Goal: Find contact information: Obtain details needed to contact an individual or organization

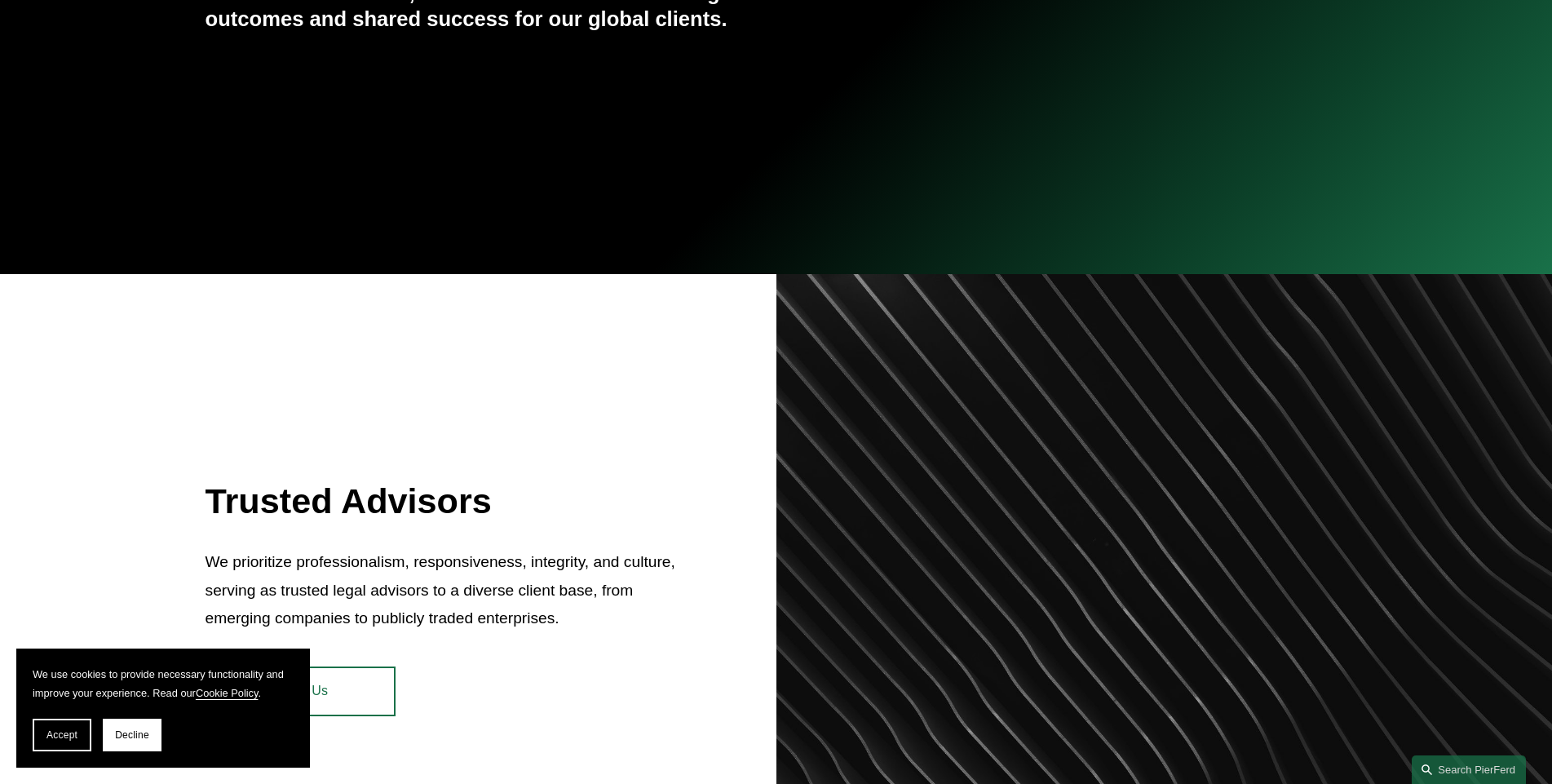
scroll to position [489, 0]
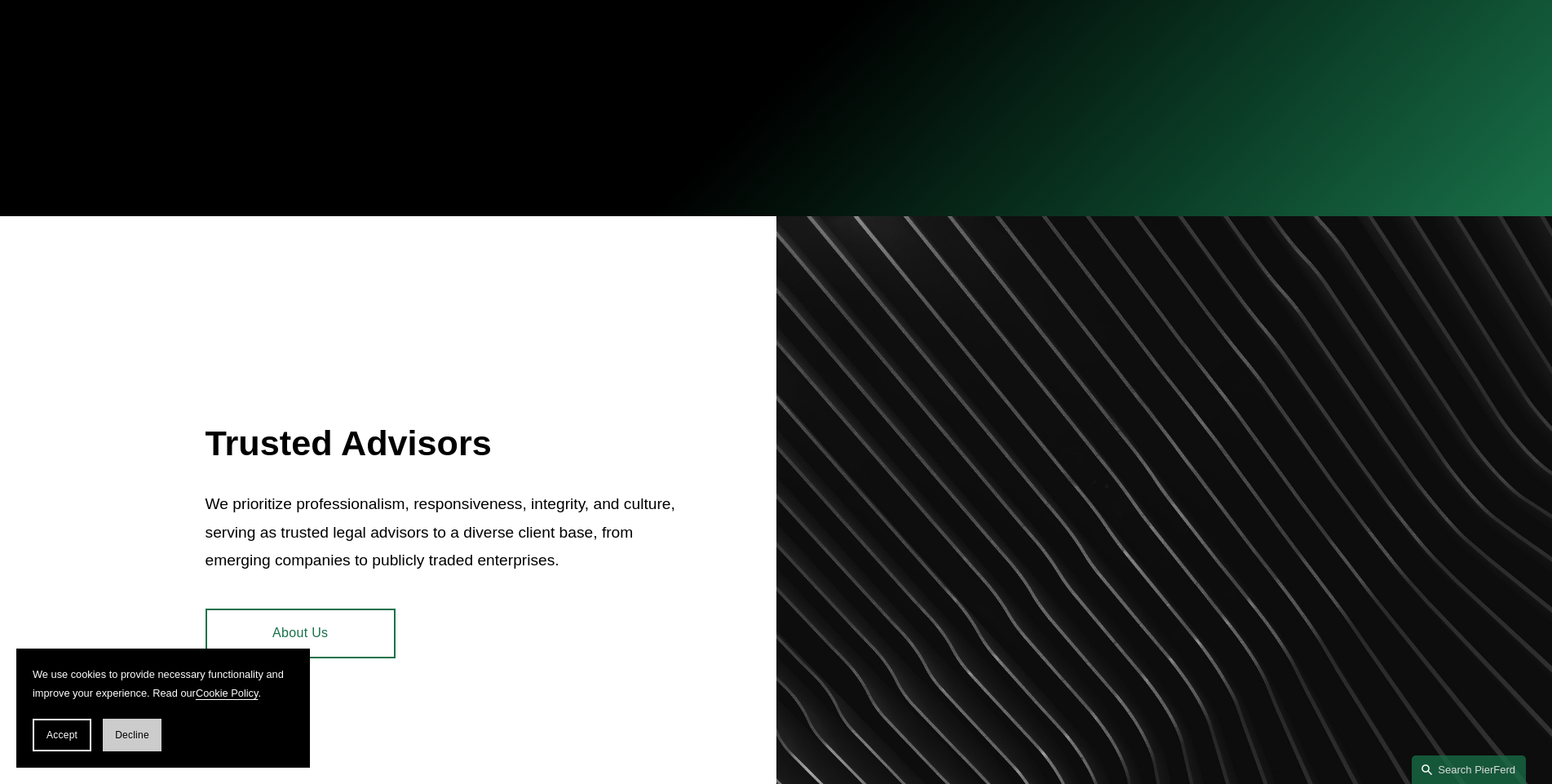
click at [133, 731] on span "Decline" at bounding box center [132, 735] width 35 height 12
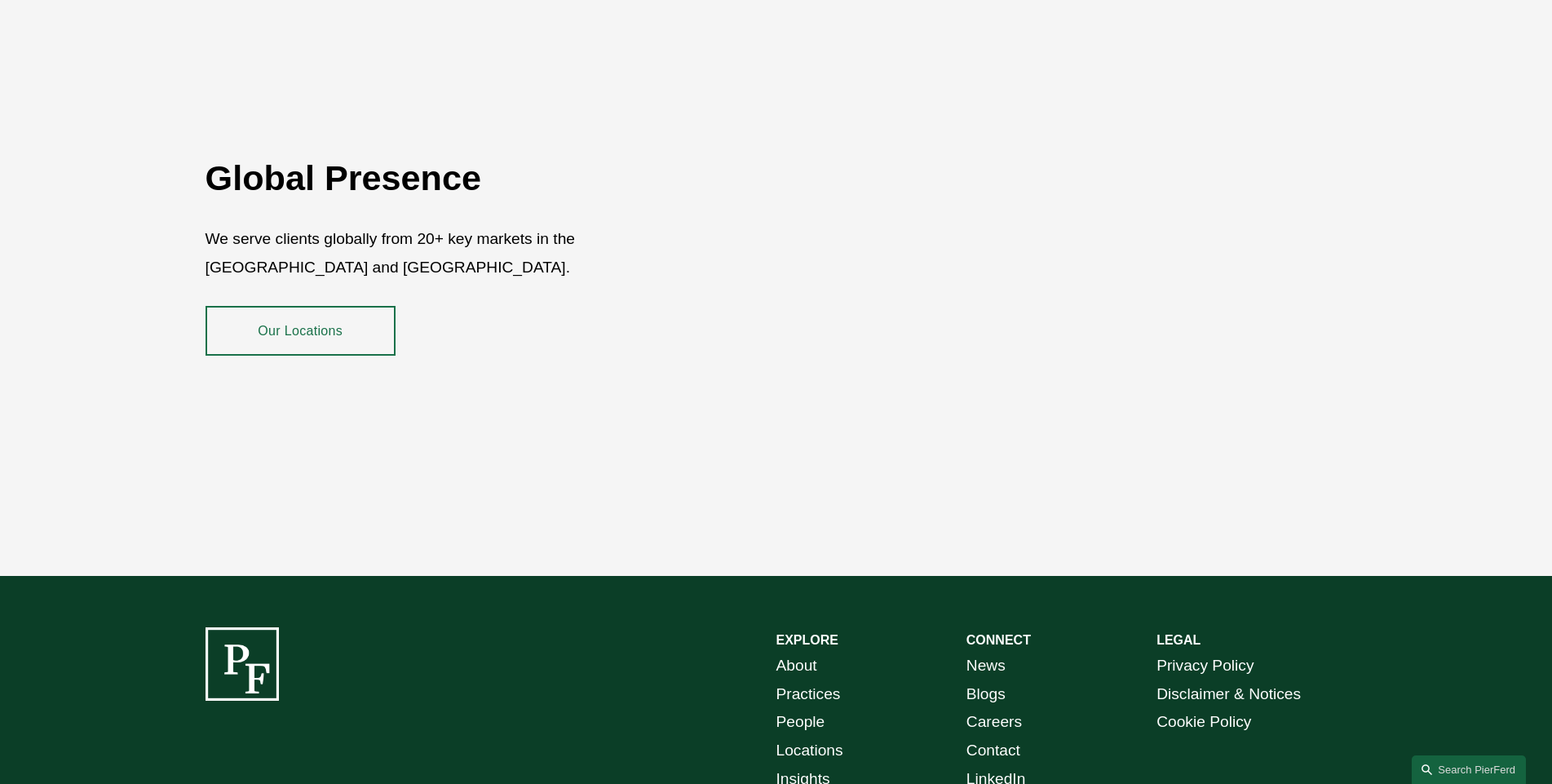
scroll to position [2935, 0]
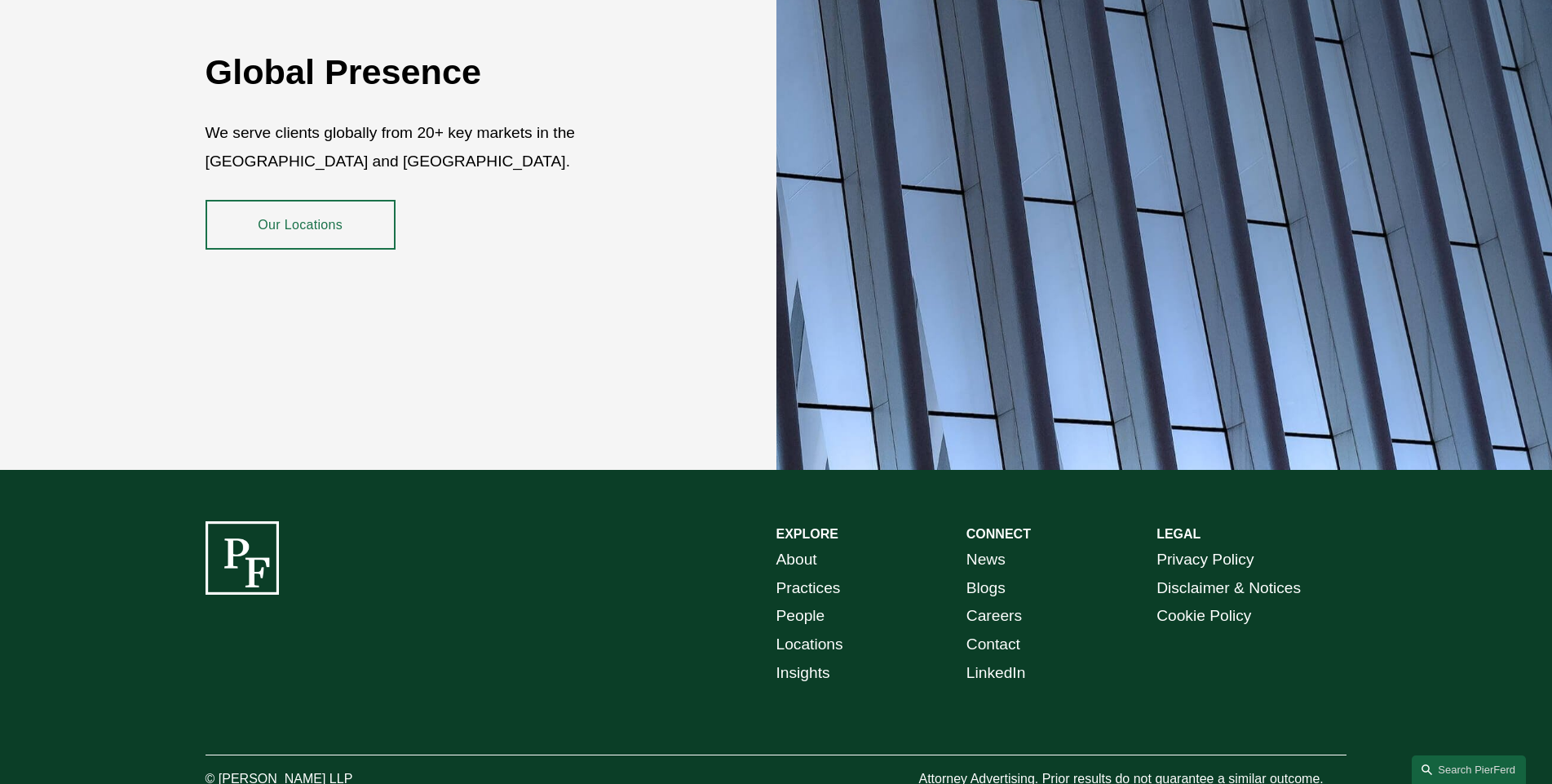
click at [810, 602] on link "People" at bounding box center [800, 616] width 49 height 29
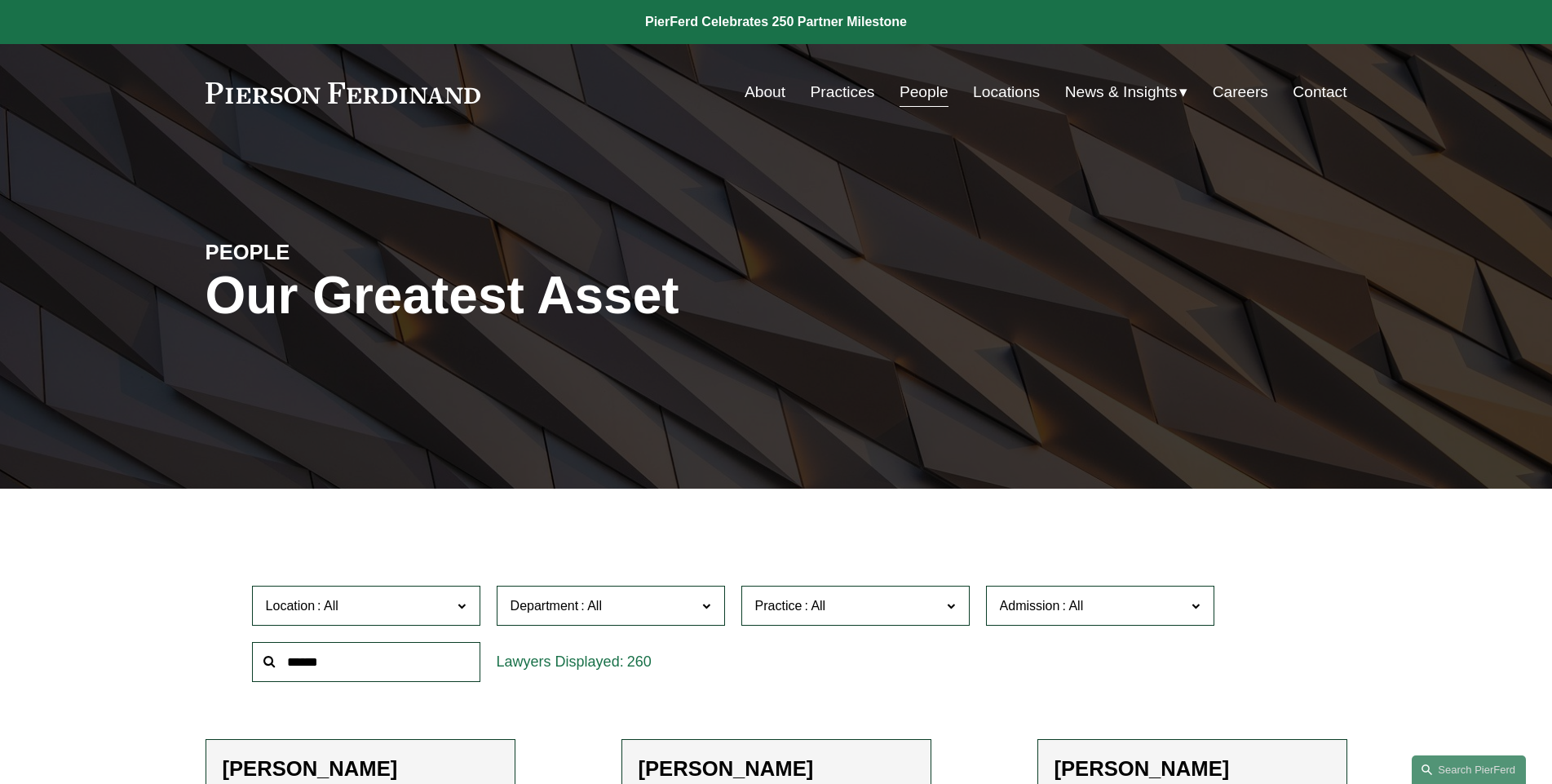
click at [385, 665] on input "text" at bounding box center [367, 662] width 228 height 40
type input "*****"
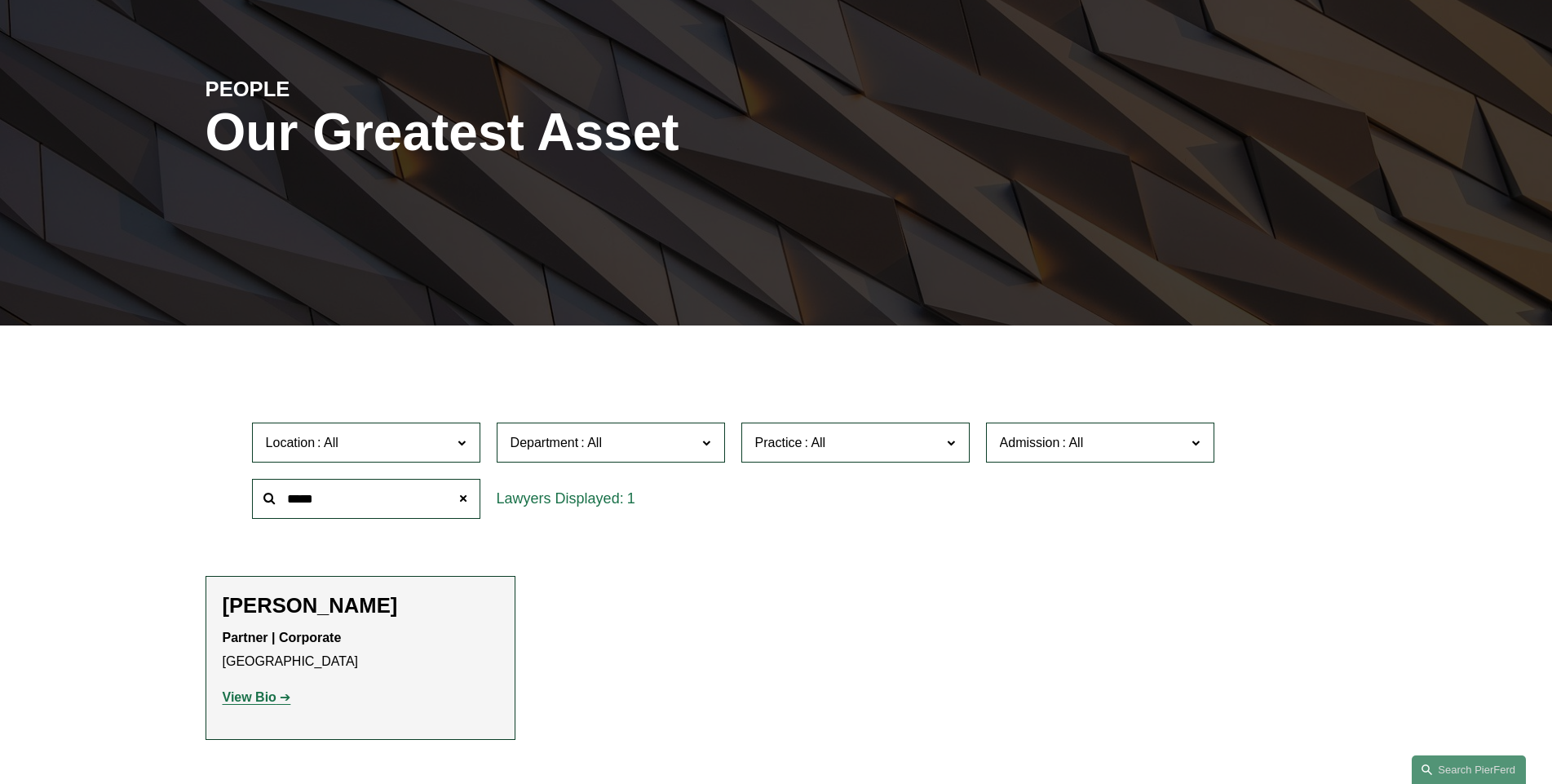
scroll to position [489, 0]
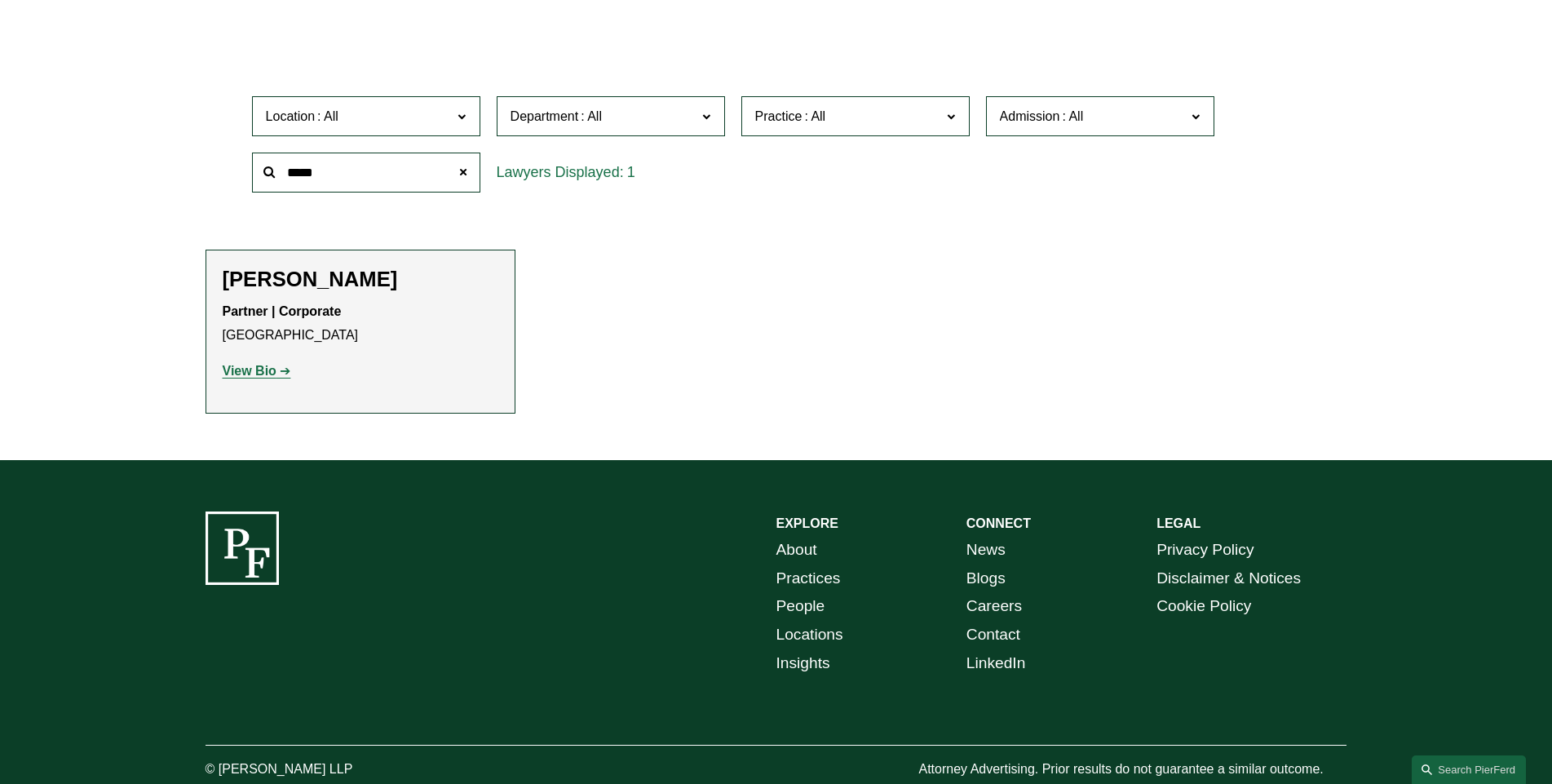
click at [269, 368] on strong "View Bio" at bounding box center [250, 370] width 54 height 13
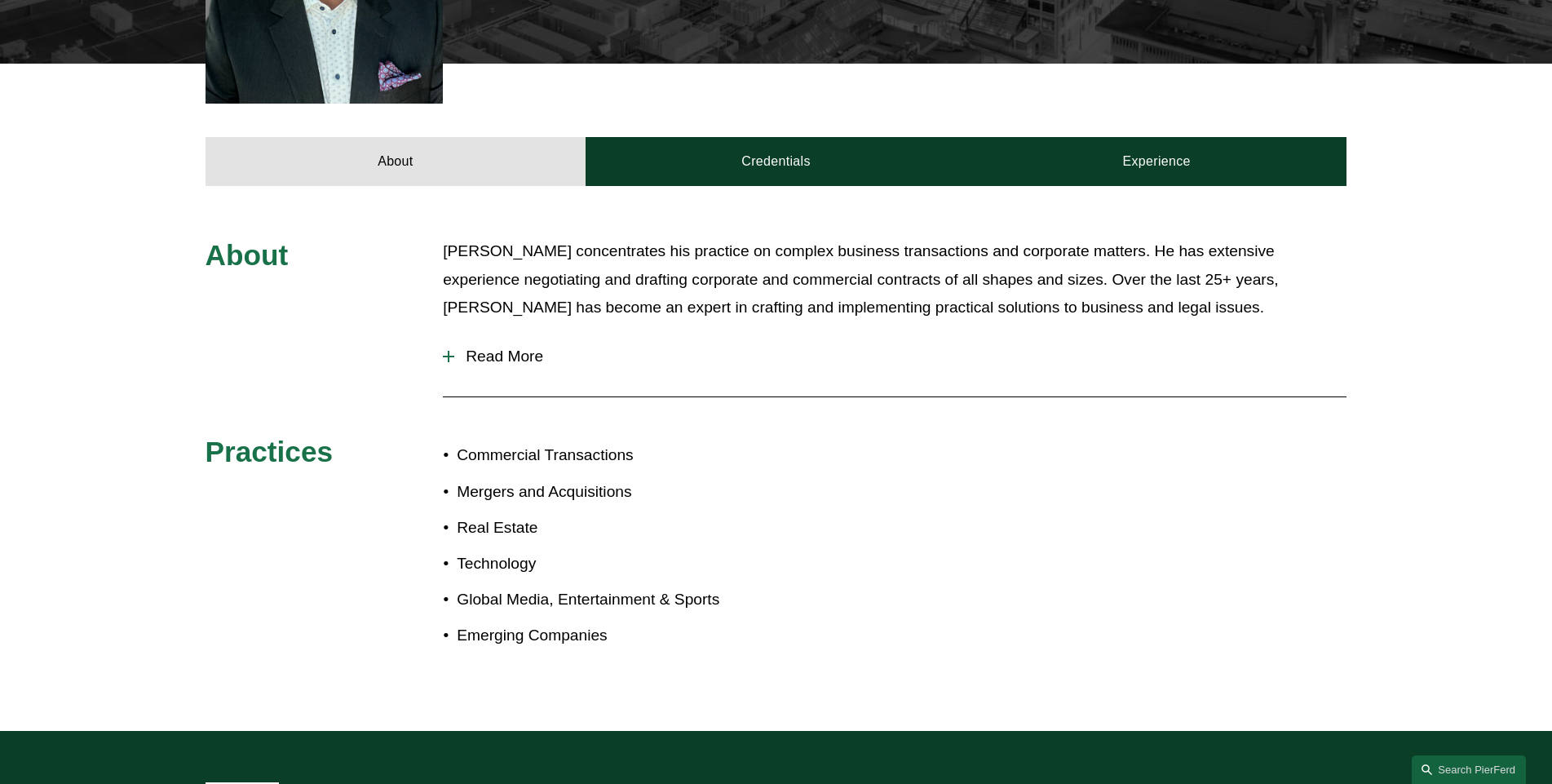
scroll to position [408, 0]
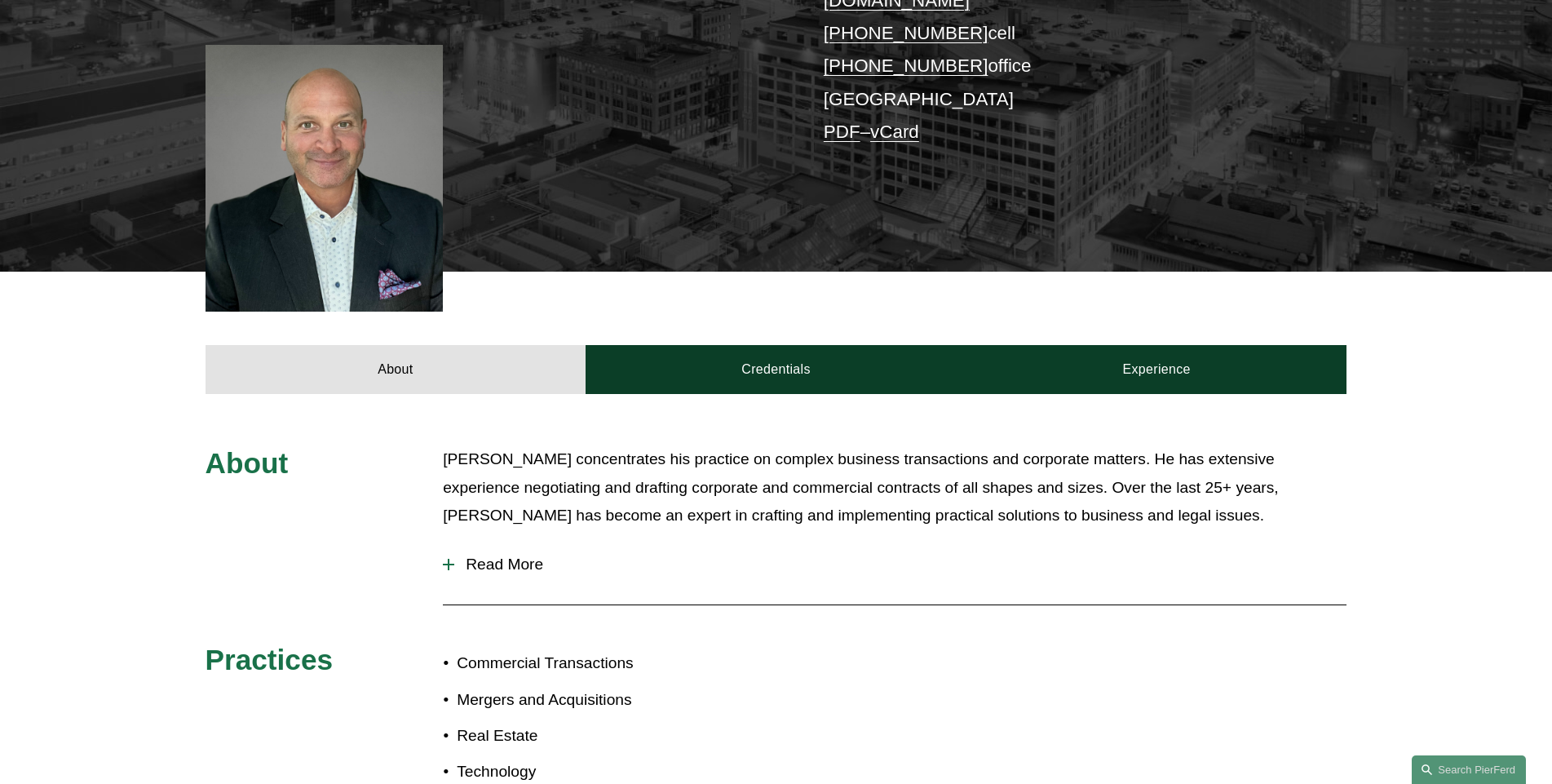
click at [482, 556] on span "Read More" at bounding box center [900, 564] width 893 height 18
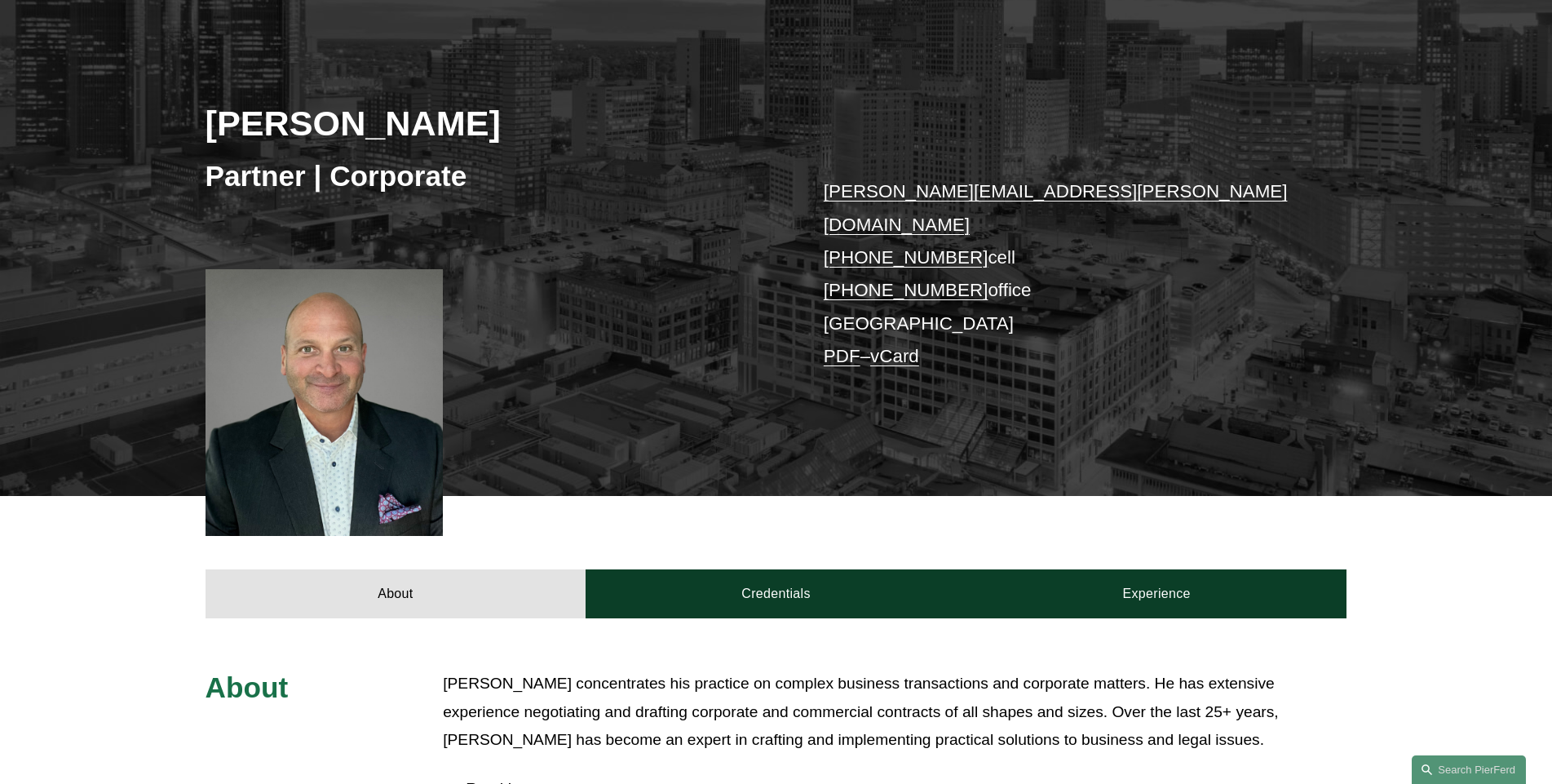
scroll to position [163, 0]
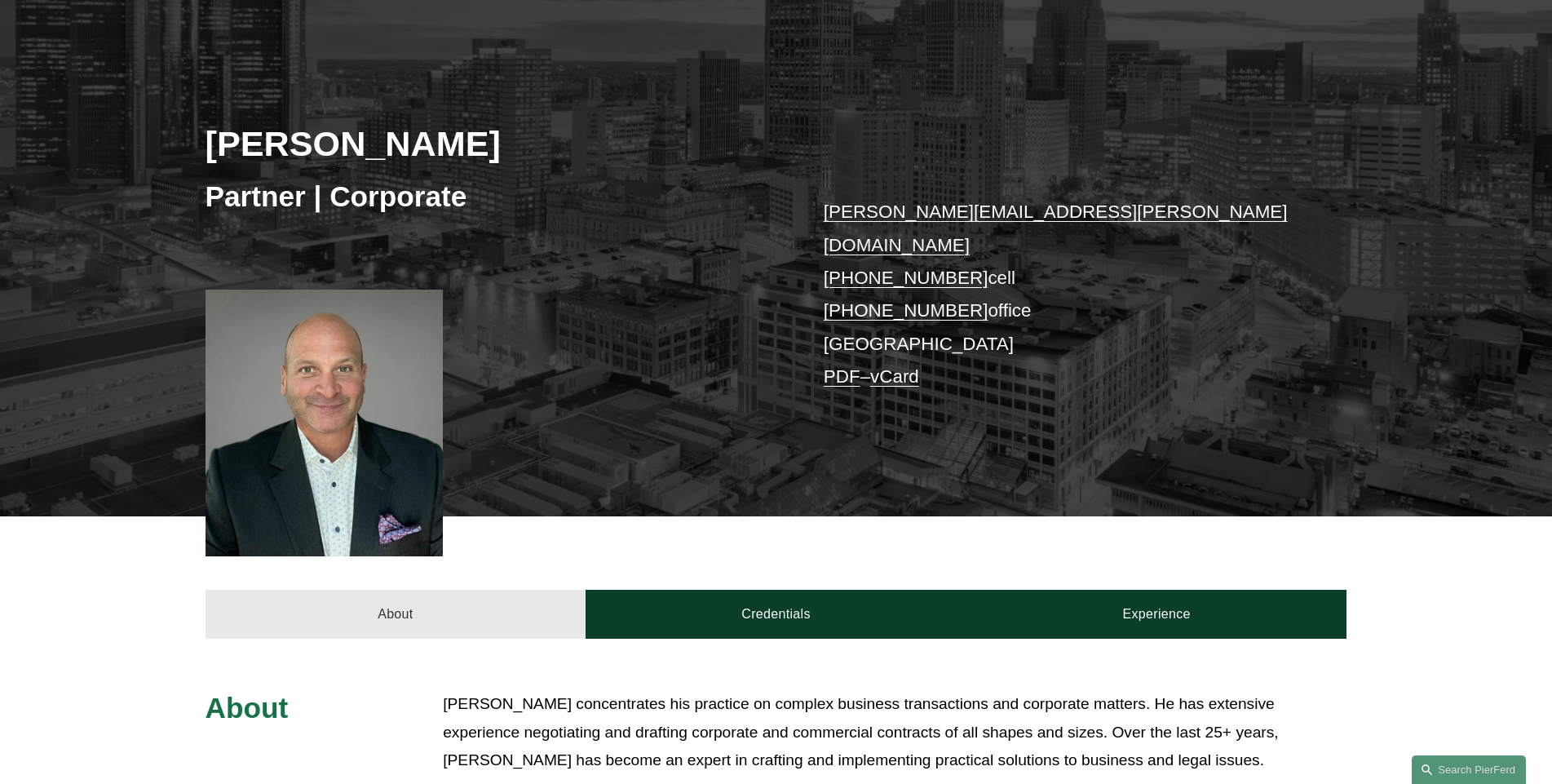
click at [394, 591] on link "About" at bounding box center [395, 613] width 381 height 49
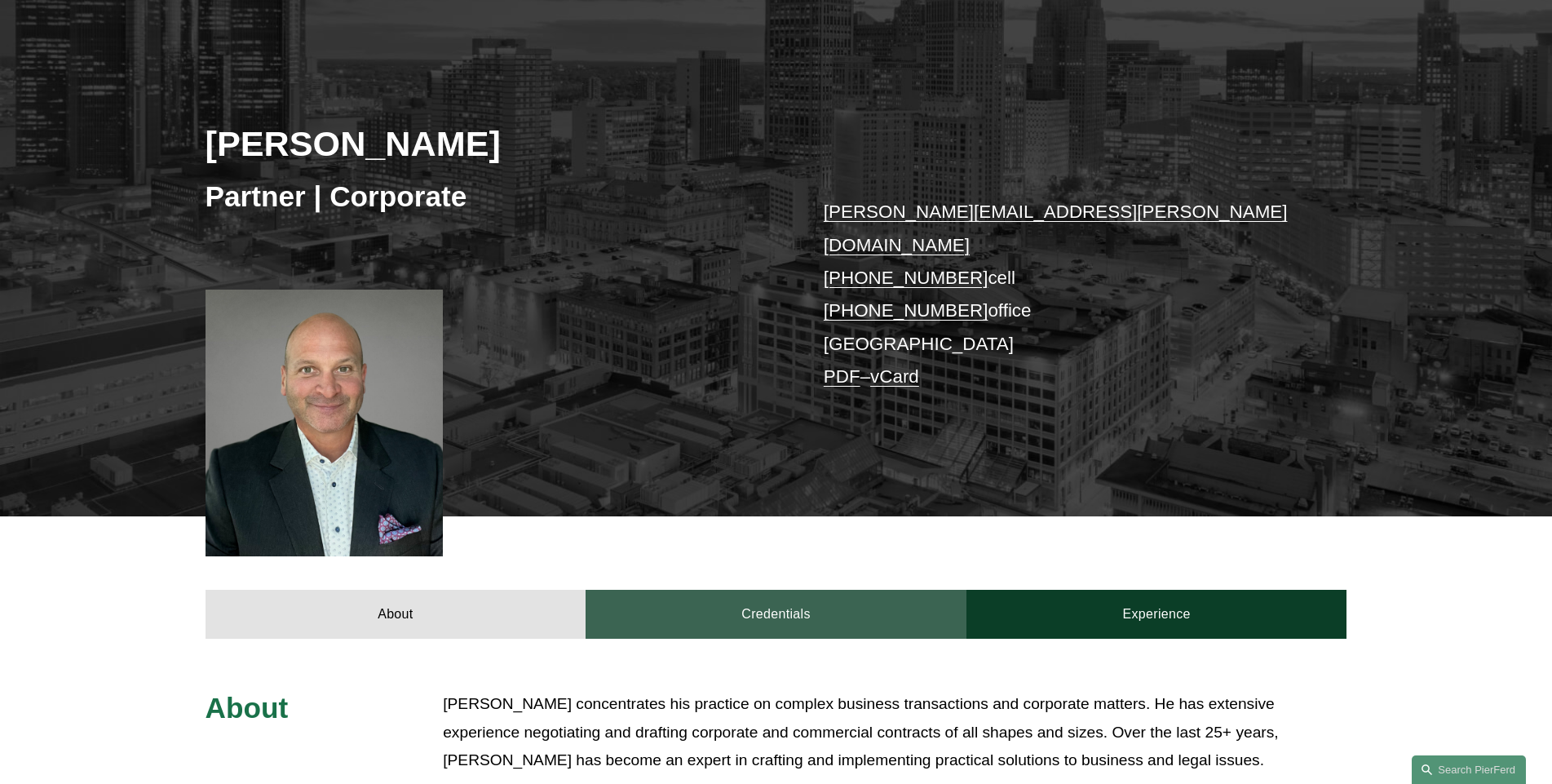
click at [755, 589] on link "Credentials" at bounding box center [776, 613] width 381 height 49
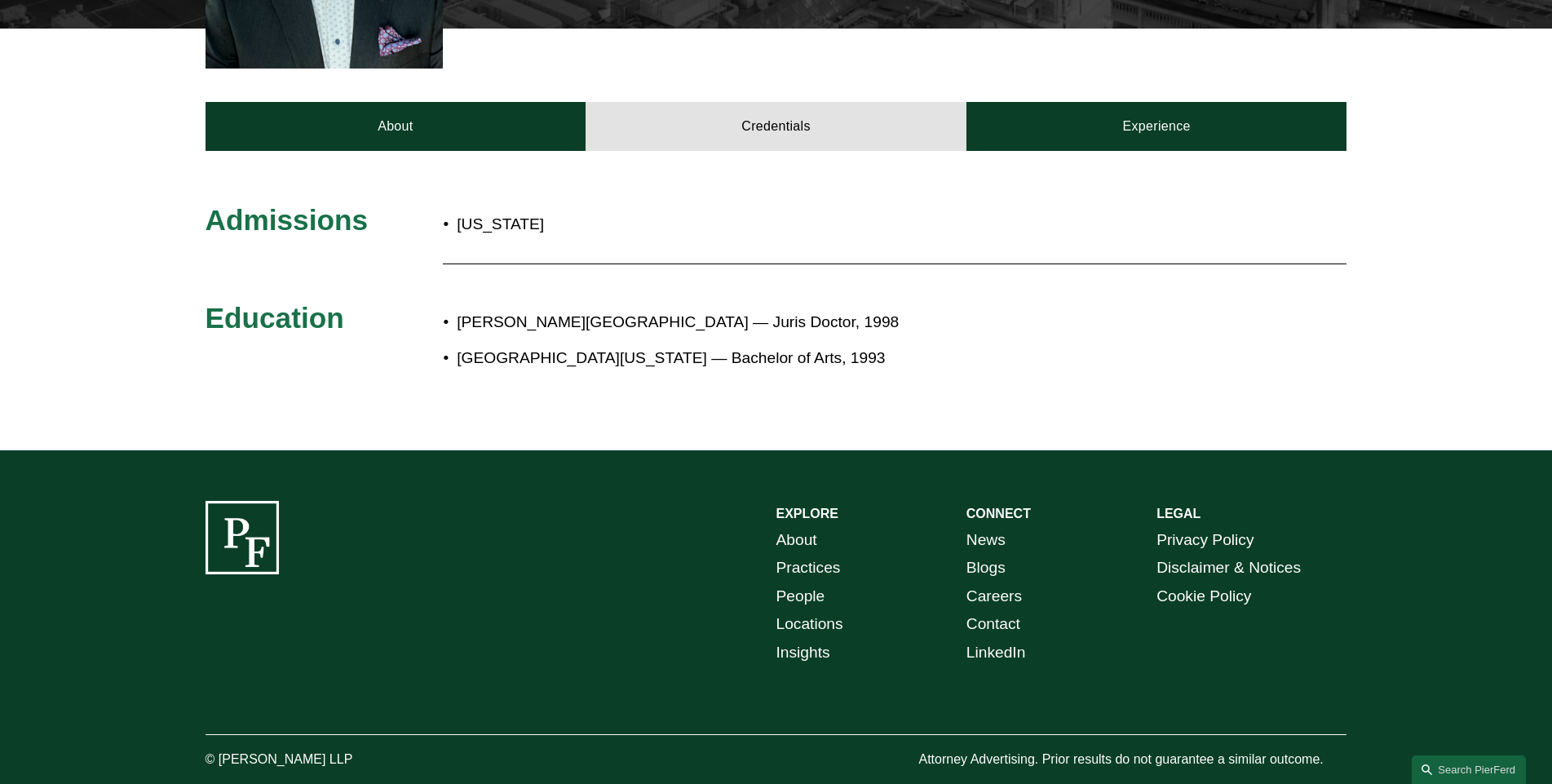
scroll to position [653, 0]
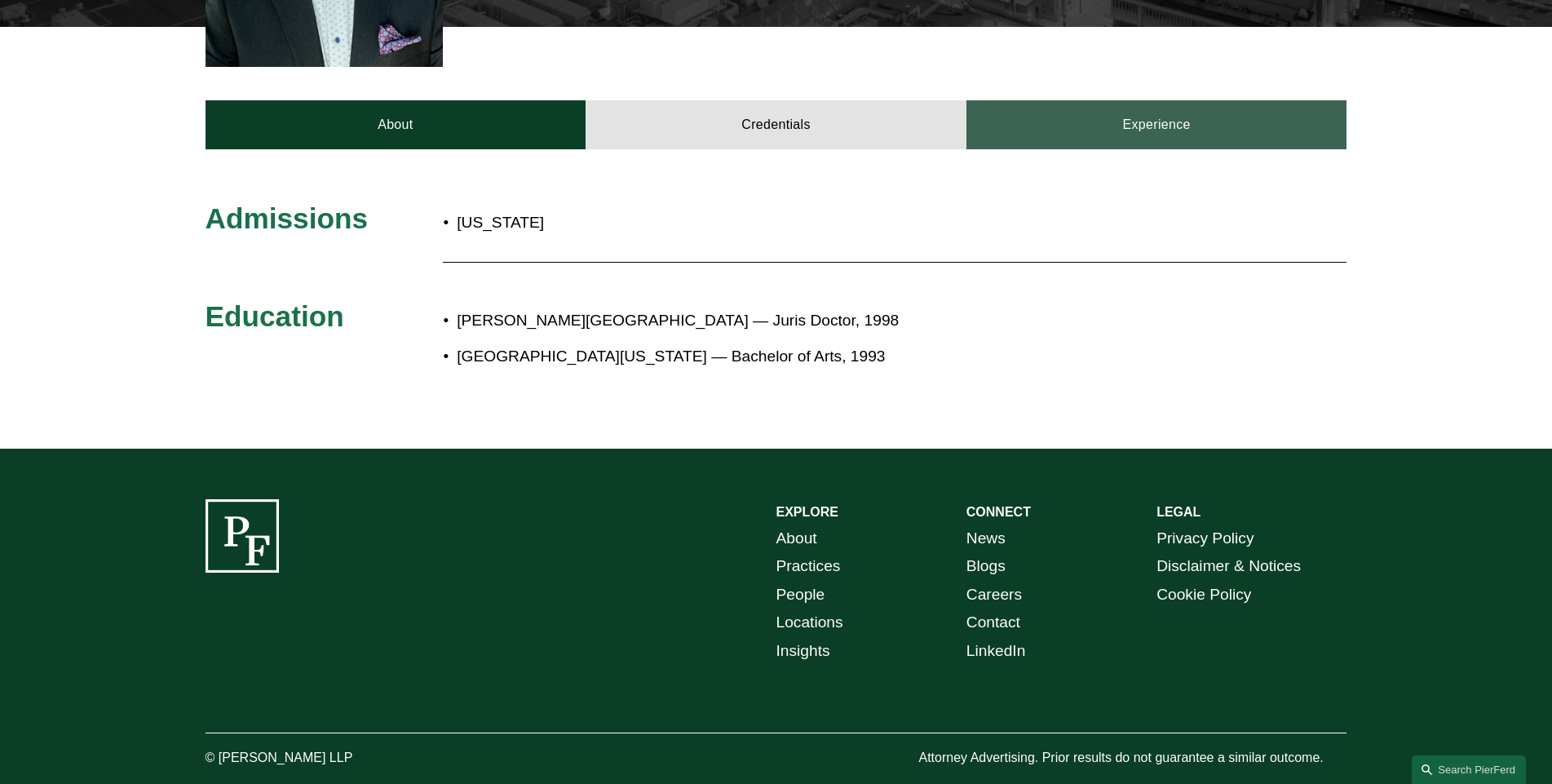
click at [1117, 108] on link "Experience" at bounding box center [1157, 125] width 381 height 49
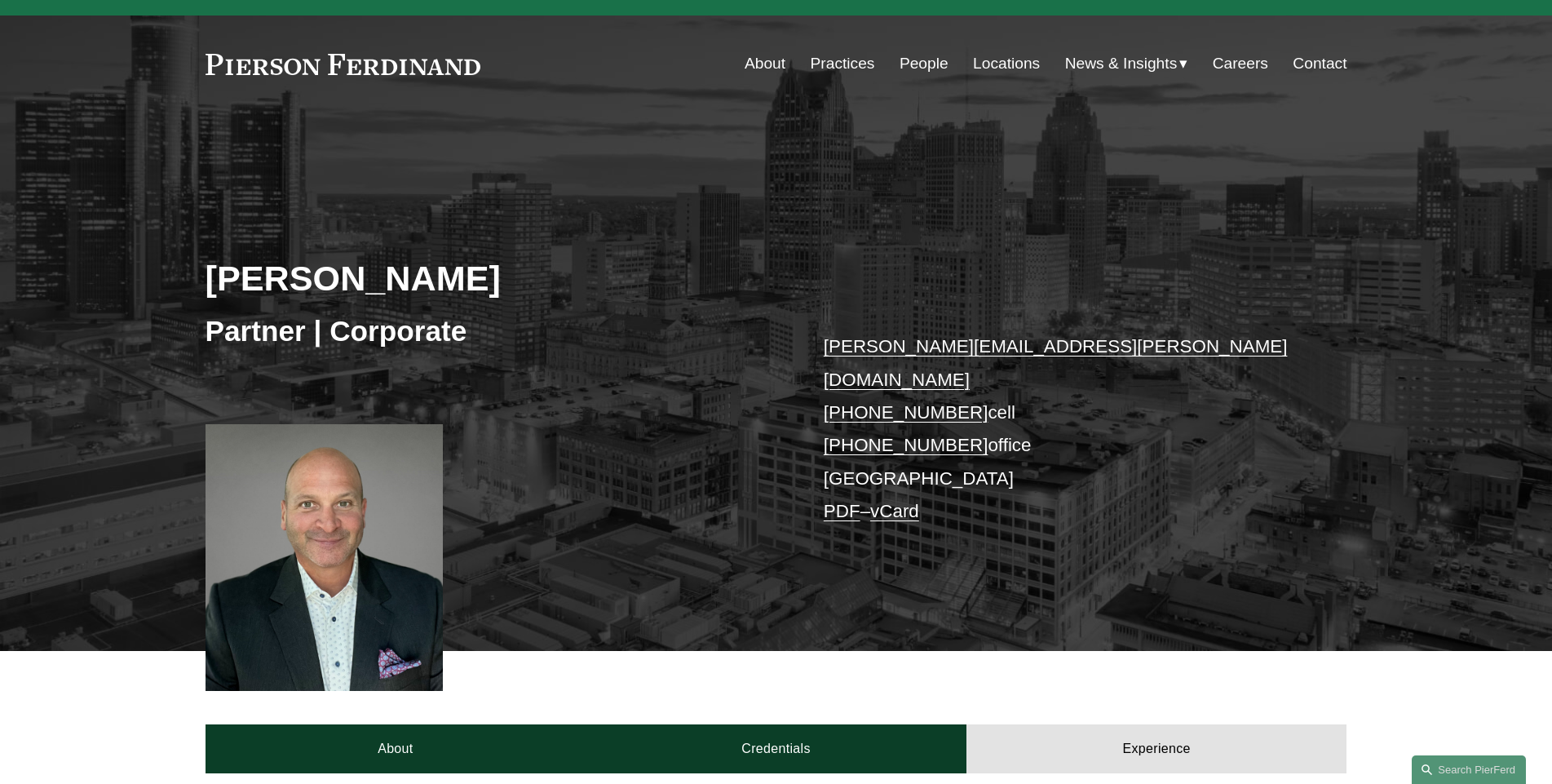
scroll to position [0, 0]
